Goal: Task Accomplishment & Management: Use online tool/utility

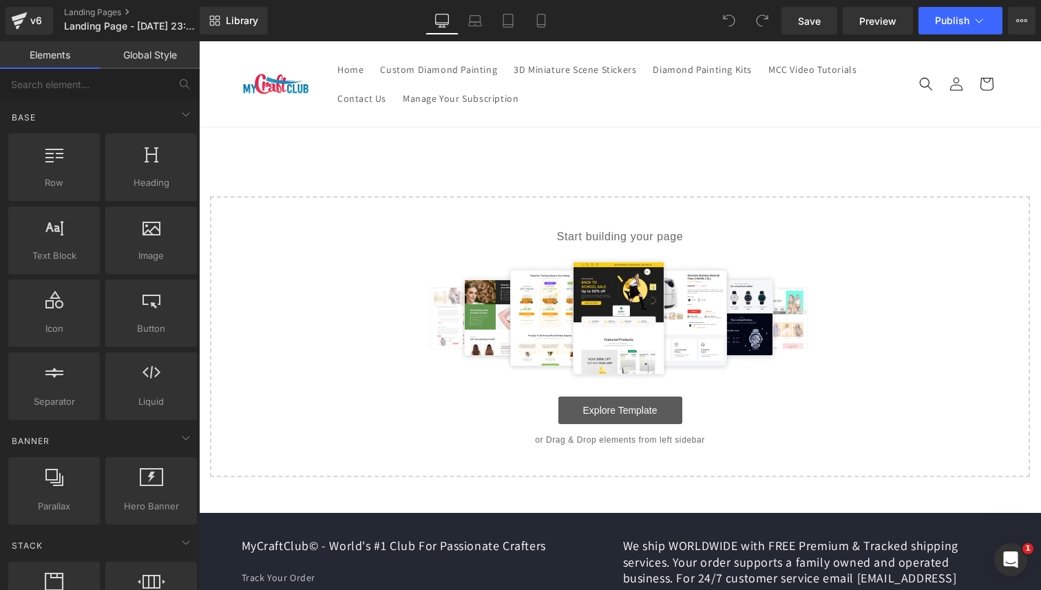
click at [646, 416] on link "Explore Template" at bounding box center [620, 411] width 124 height 28
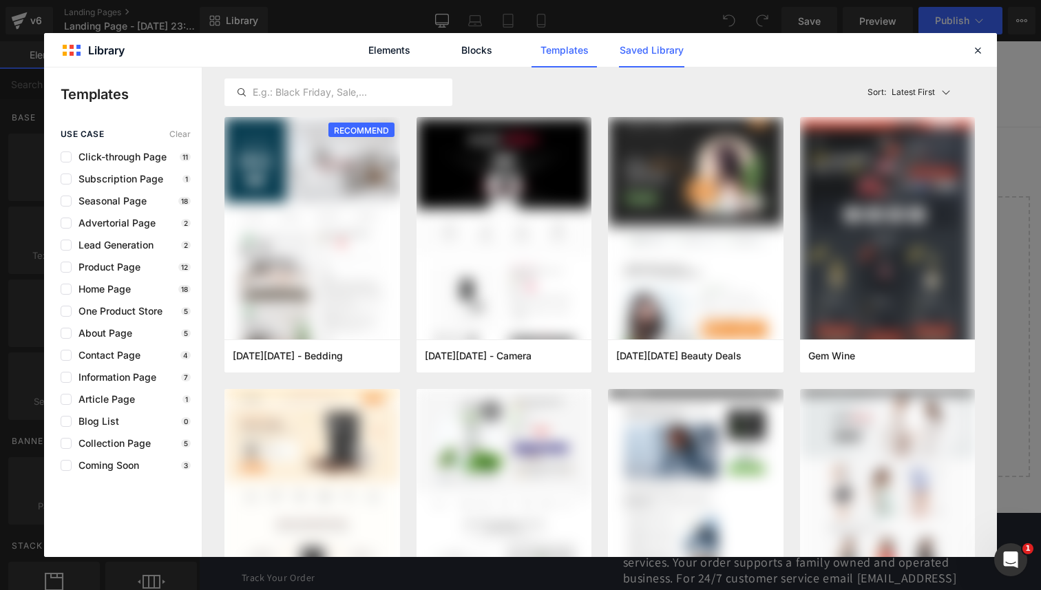
click at [649, 56] on link "Saved Library" at bounding box center [651, 50] width 65 height 34
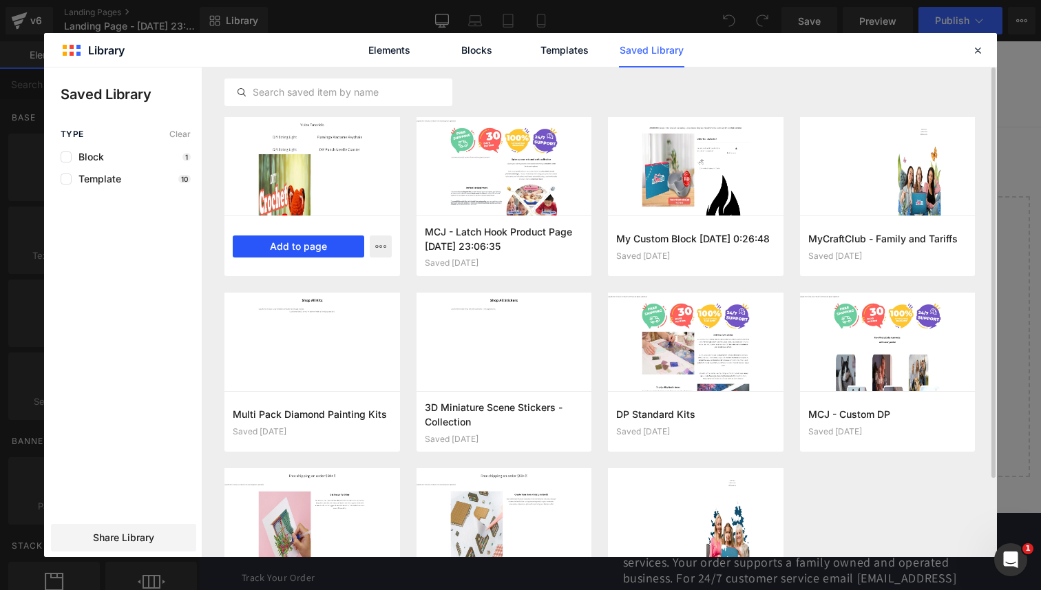
click at [307, 241] on button "Add to page" at bounding box center [299, 247] width 132 height 22
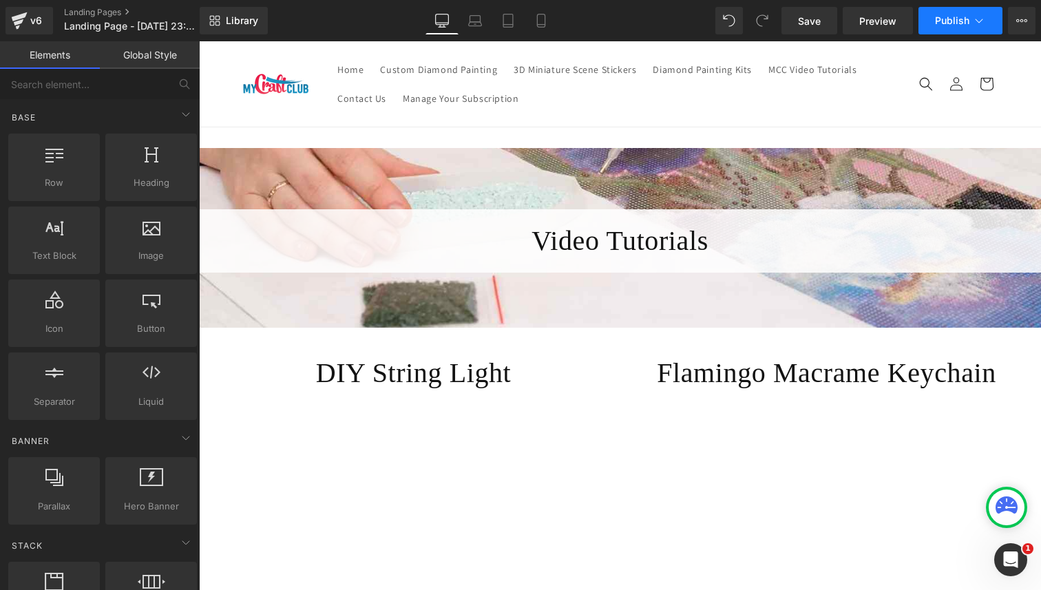
click at [950, 25] on span "Publish" at bounding box center [952, 20] width 34 height 11
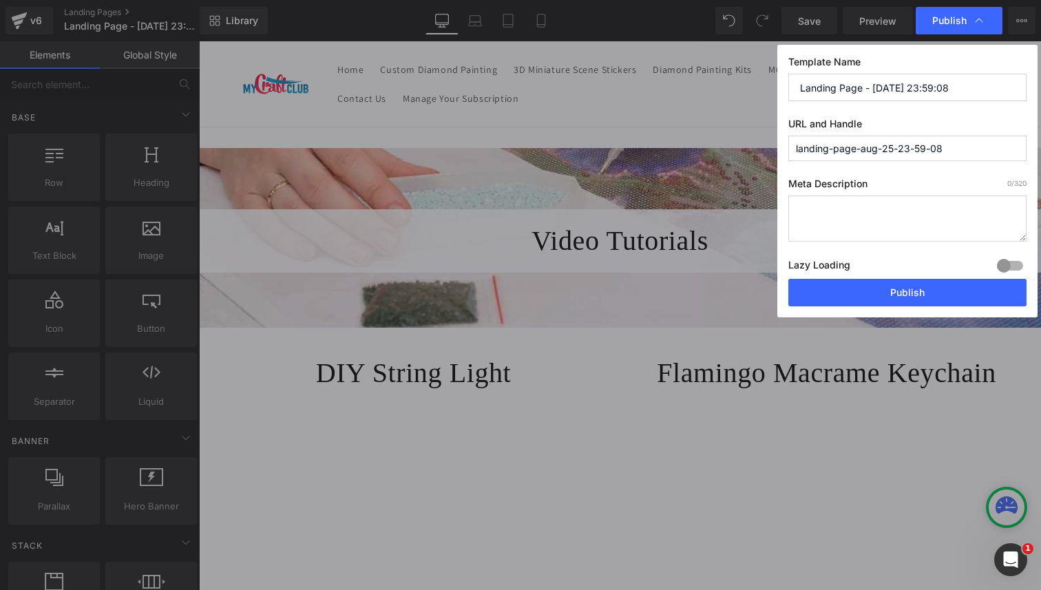
click at [862, 90] on input "Landing Page - [DATE] 23:59:08" at bounding box center [907, 88] width 238 height 28
type input "Video Tutorials"
click at [0, 0] on input "landing-page-aug-25-23-59-08" at bounding box center [0, 0] width 0 height 0
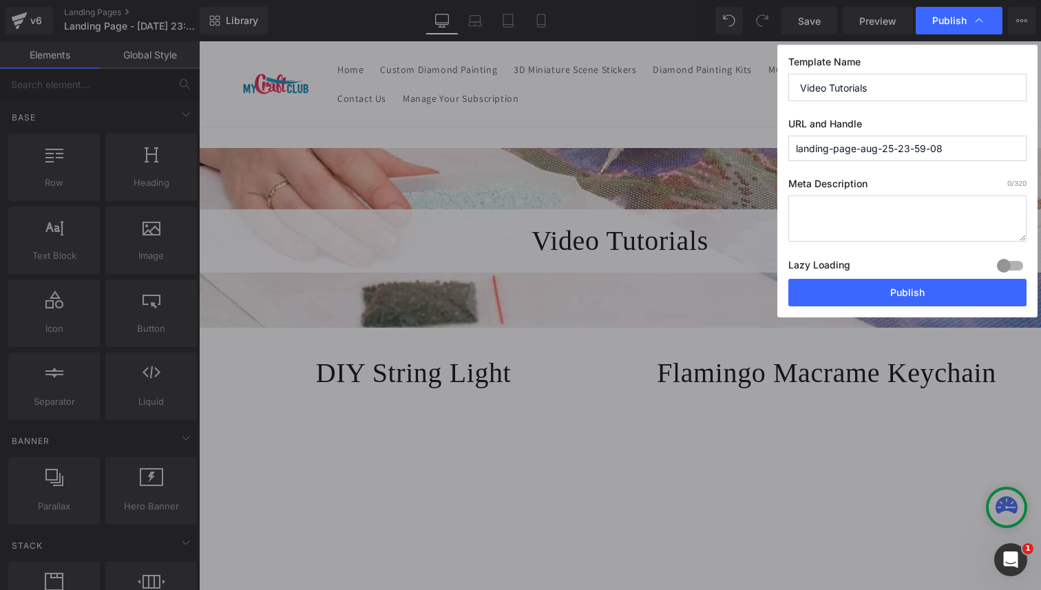
click at [0, 0] on input "landing-page-aug-25-23-59-08" at bounding box center [0, 0] width 0 height 0
type input "video-tutorials-pg-1"
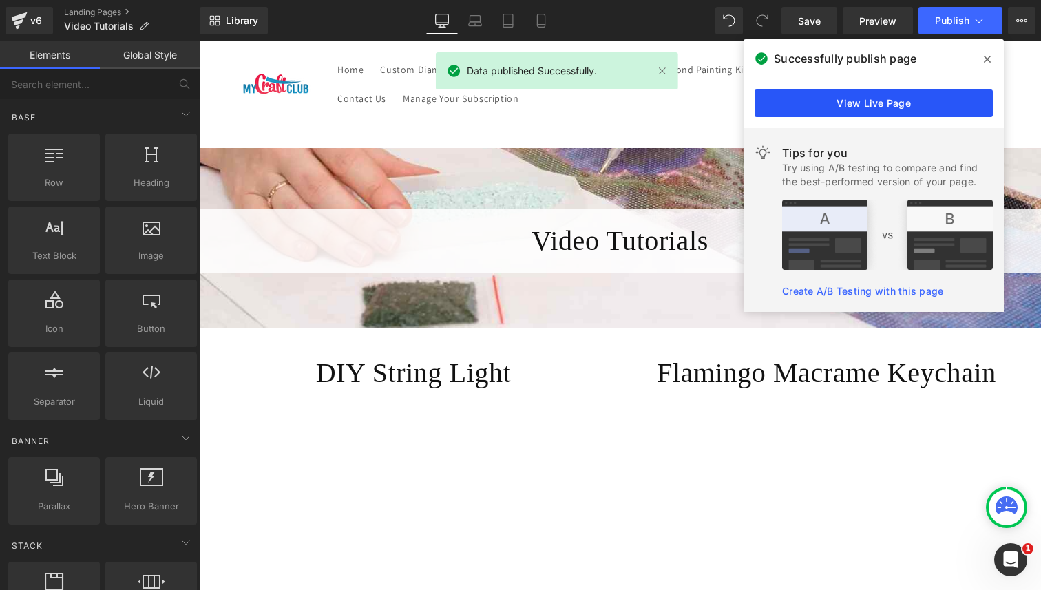
click at [0, 0] on link "View Live Page" at bounding box center [0, 0] width 0 height 0
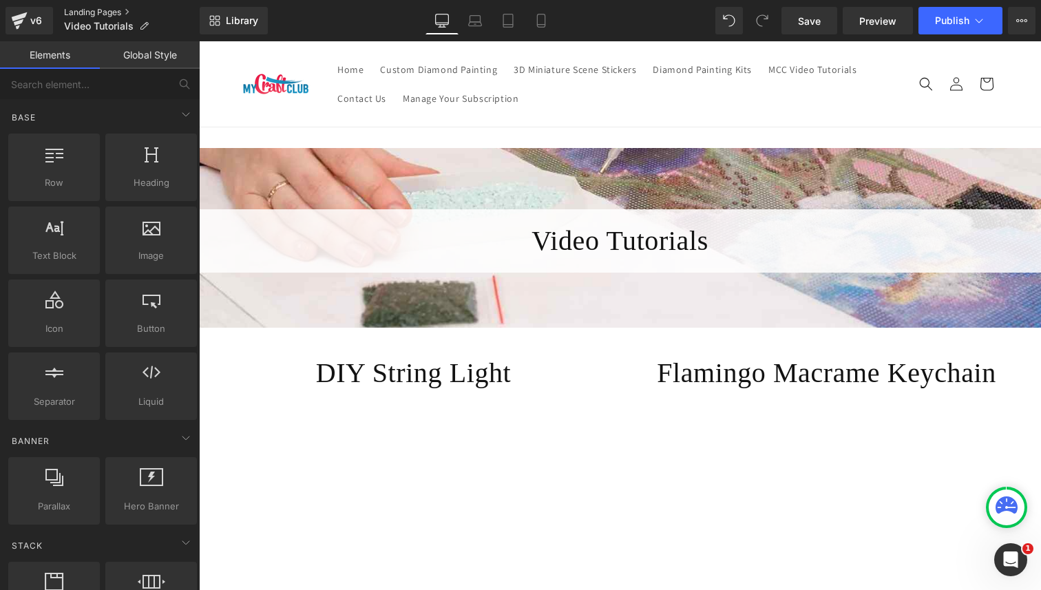
click at [92, 15] on link "Landing Pages" at bounding box center [132, 12] width 136 height 11
